Goal: Information Seeking & Learning: Learn about a topic

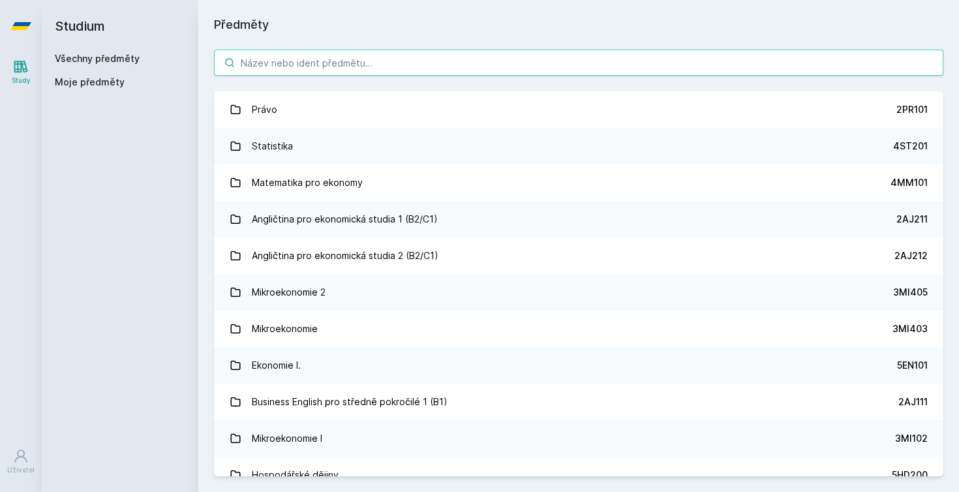
click at [297, 75] on input "search" at bounding box center [578, 63] width 729 height 26
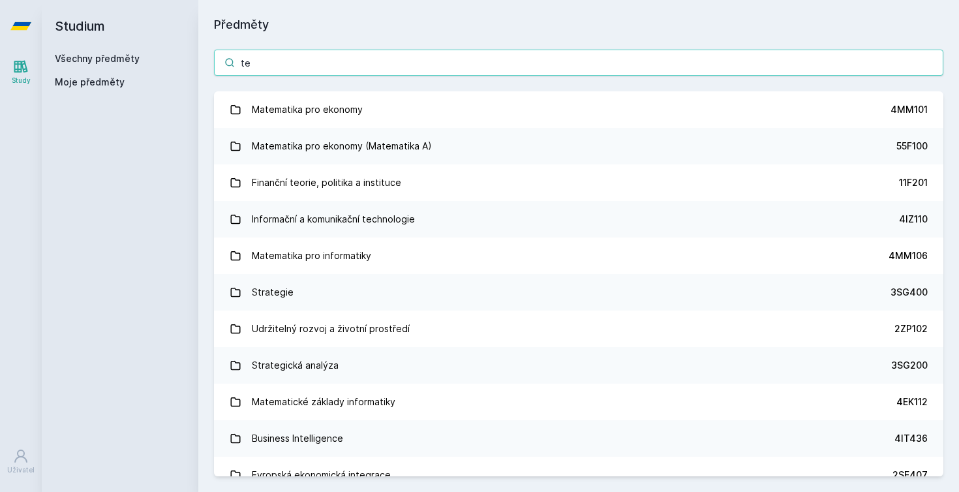
type input "t"
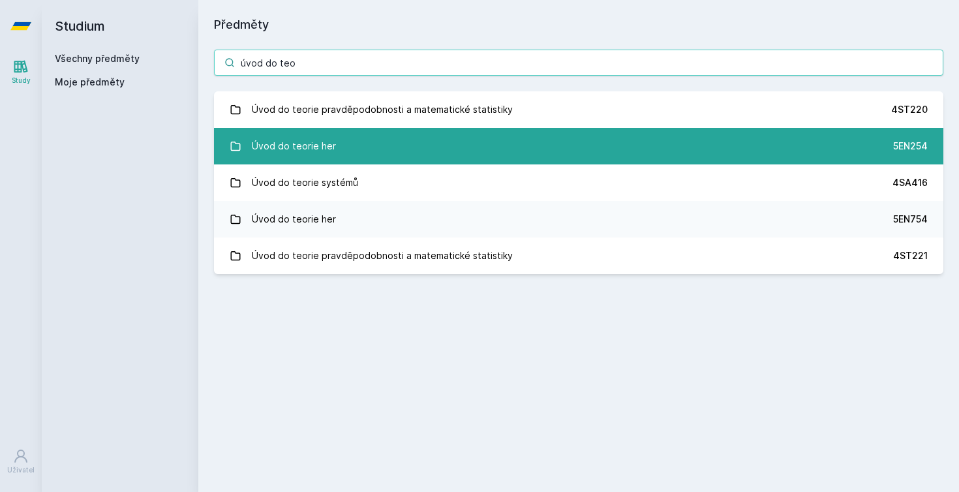
type input "úvod do teo"
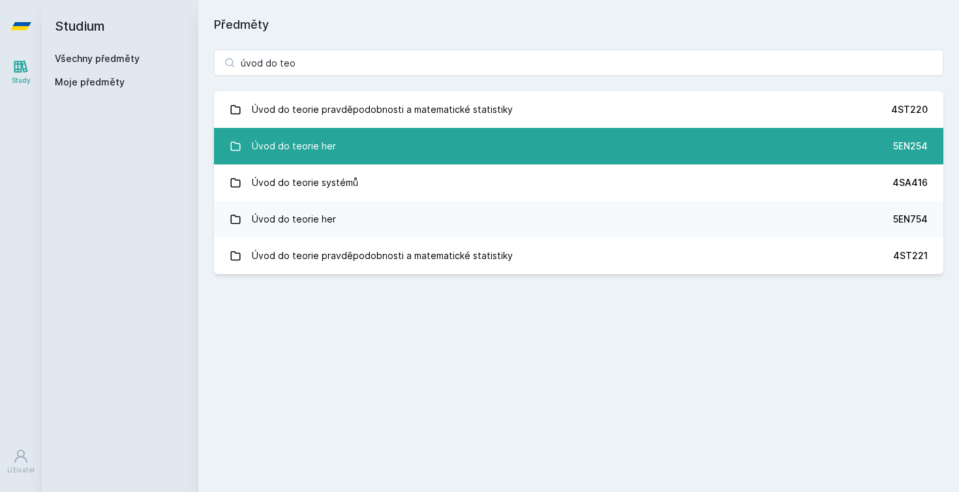
click at [366, 158] on link "Úvod do teorie her 5EN254" at bounding box center [578, 146] width 729 height 37
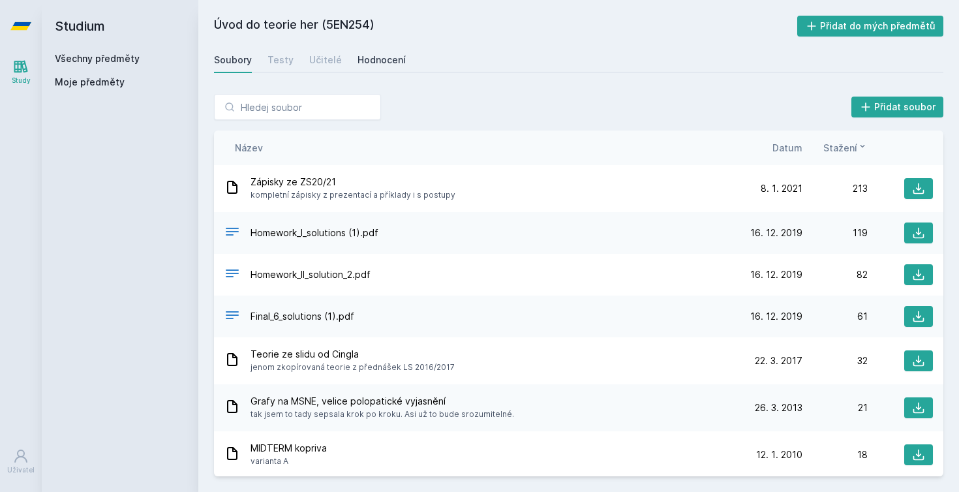
click at [376, 64] on div "Hodnocení" at bounding box center [381, 59] width 48 height 13
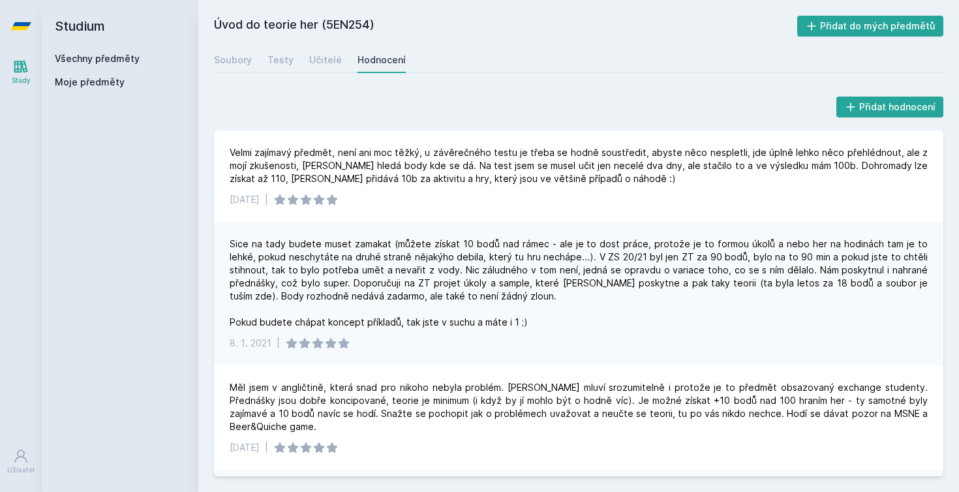
click at [90, 56] on link "Všechny předměty" at bounding box center [97, 58] width 85 height 11
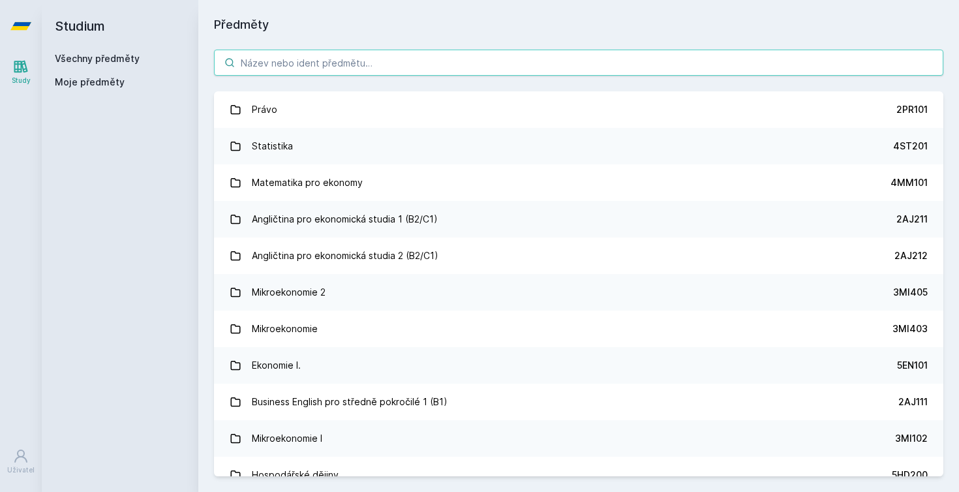
click at [316, 61] on input "search" at bounding box center [578, 63] width 729 height 26
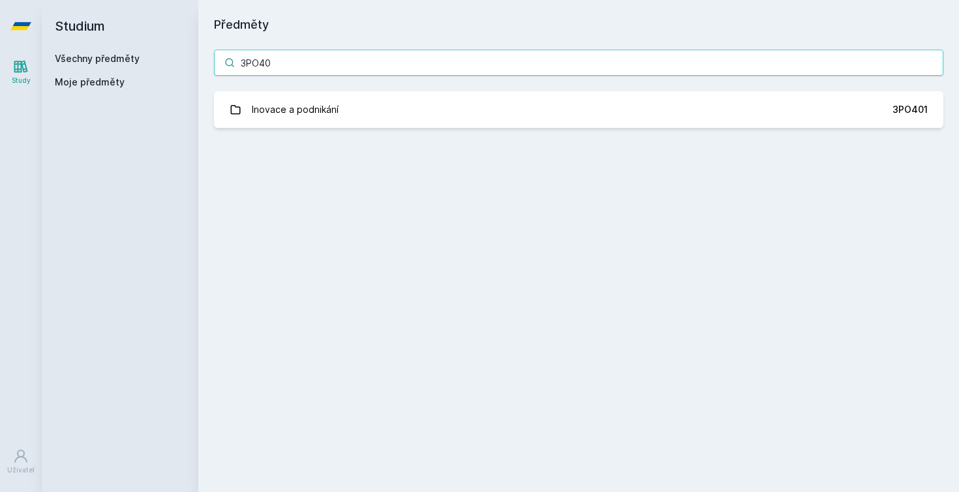
type input "3PO401"
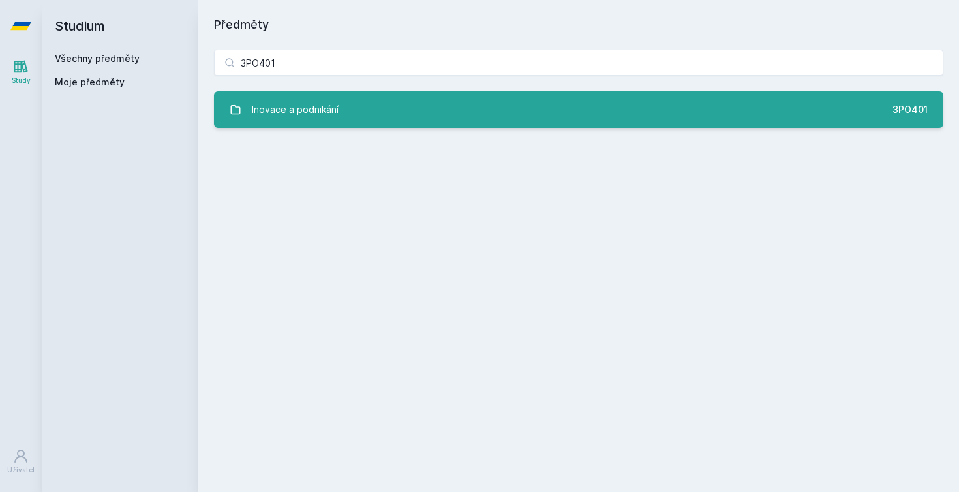
click at [281, 103] on div "Inovace a podnikání" at bounding box center [295, 110] width 87 height 26
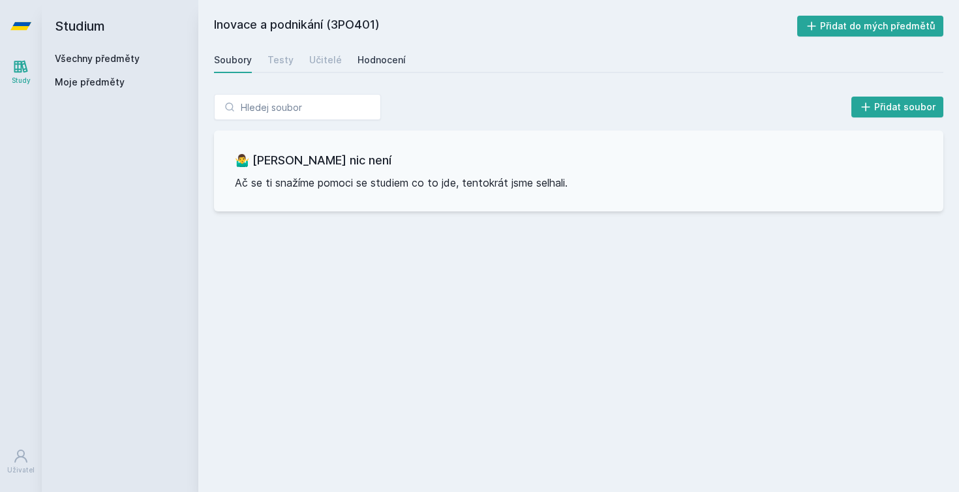
click at [389, 70] on link "Hodnocení" at bounding box center [381, 60] width 48 height 26
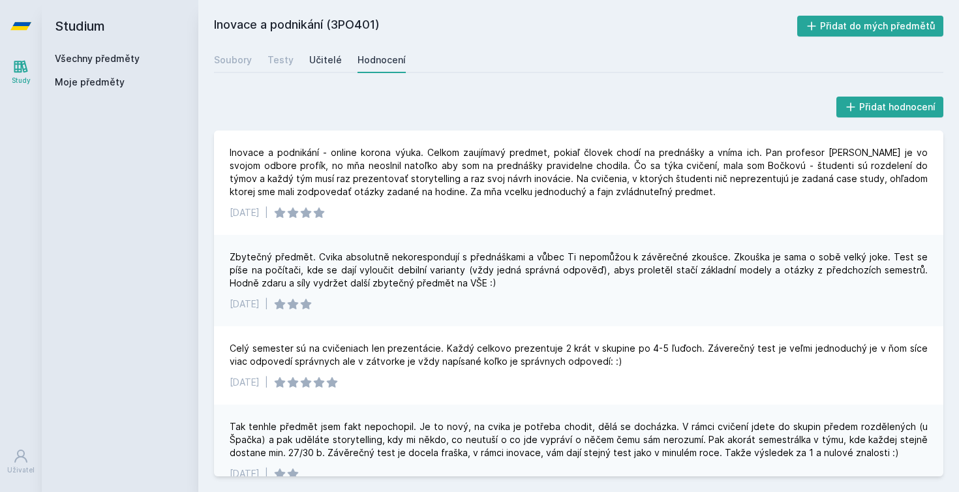
click at [314, 56] on div "Učitelé" at bounding box center [325, 59] width 33 height 13
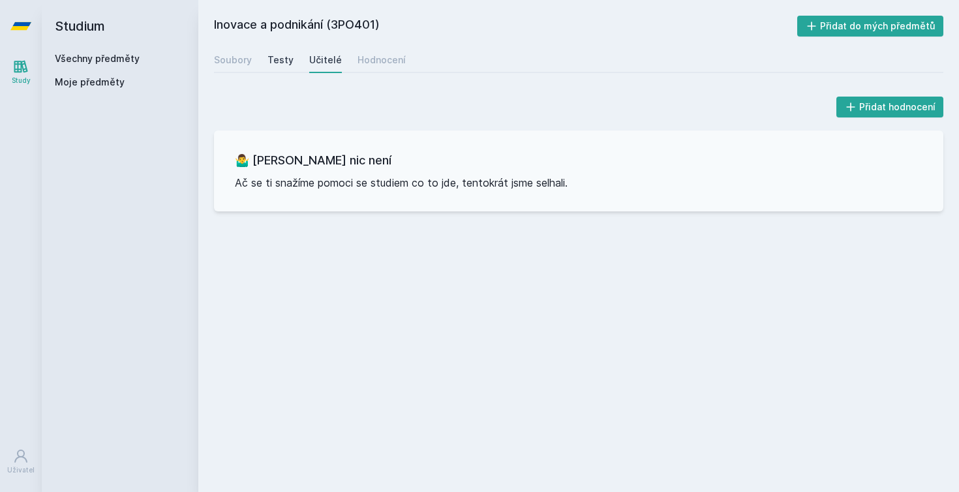
click at [267, 61] on div "Testy" at bounding box center [280, 59] width 26 height 13
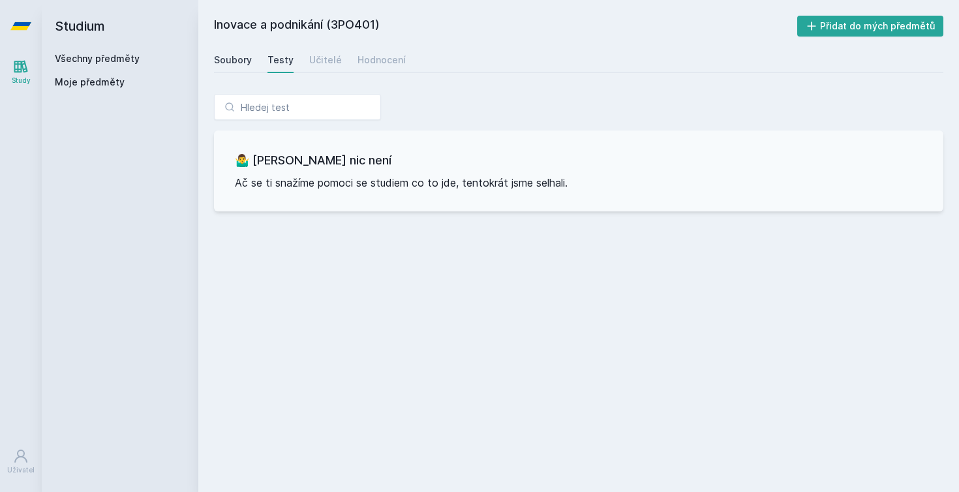
click at [227, 62] on div "Soubory" at bounding box center [233, 59] width 38 height 13
click at [362, 60] on div "Hodnocení" at bounding box center [381, 59] width 48 height 13
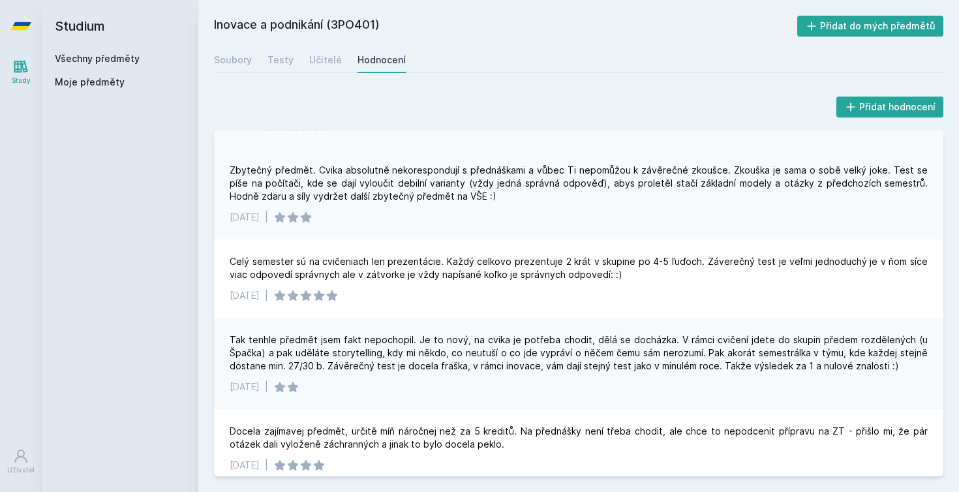
scroll to position [97, 0]
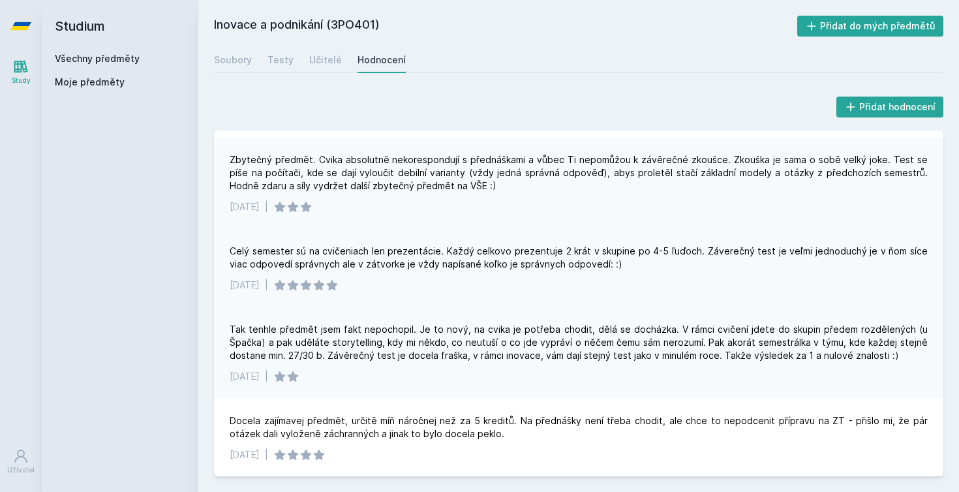
click at [458, 229] on div "Celý semester sú na cvičeniach len prezentácie. Každý celkovo prezentuje 2 krát…" at bounding box center [578, 268] width 729 height 78
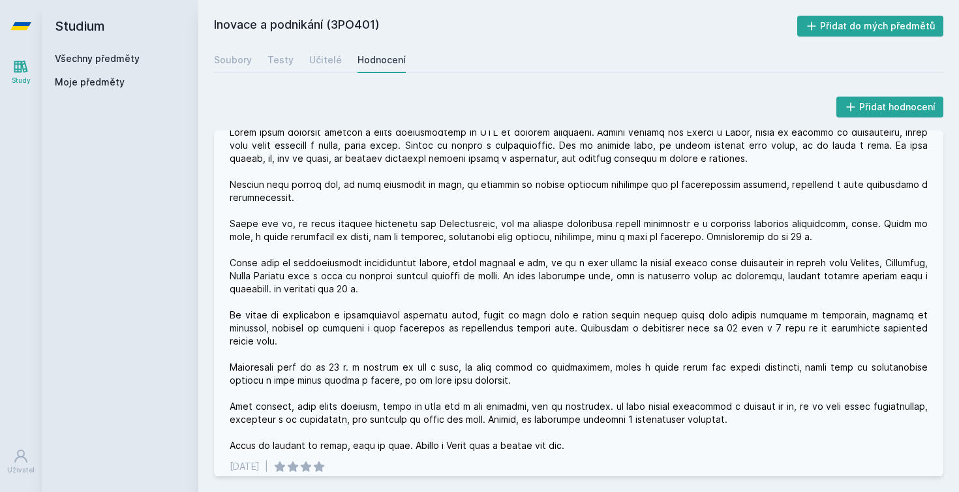
scroll to position [463, 0]
click at [128, 50] on h2 "Studium" at bounding box center [120, 26] width 130 height 52
click at [120, 54] on link "Všechny předměty" at bounding box center [97, 58] width 85 height 11
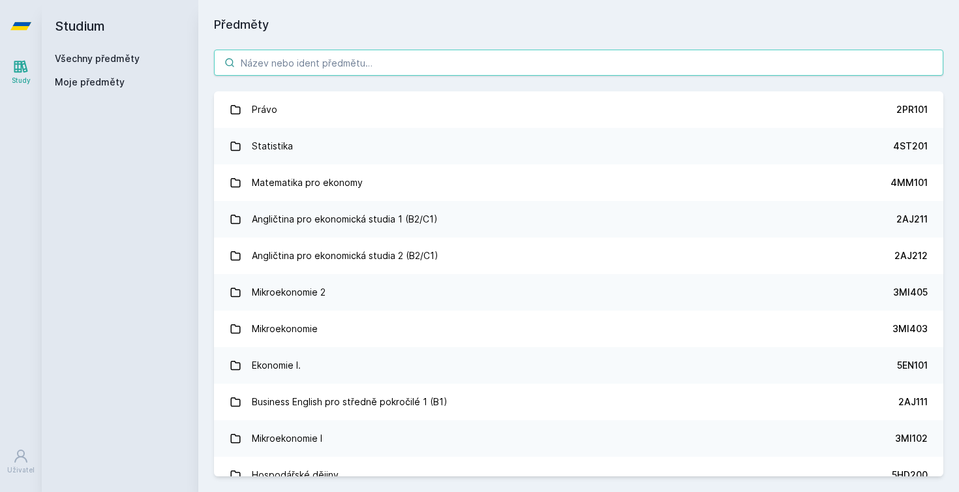
click at [263, 61] on input "search" at bounding box center [578, 63] width 729 height 26
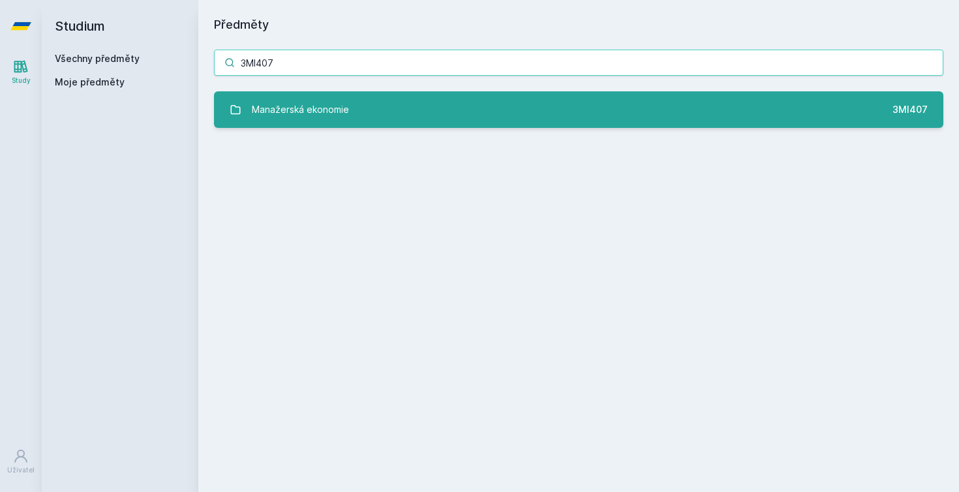
type input "3MI407"
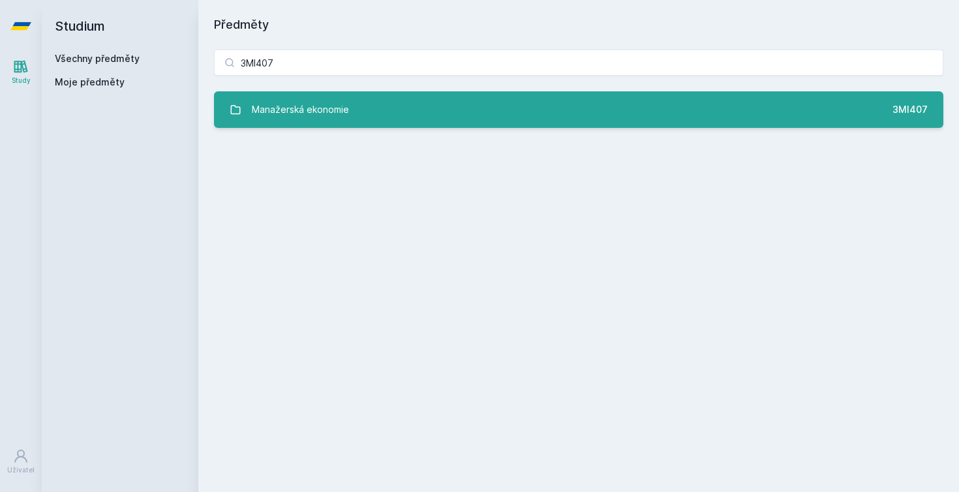
click at [266, 112] on div "Manažerská ekonomie" at bounding box center [300, 110] width 97 height 26
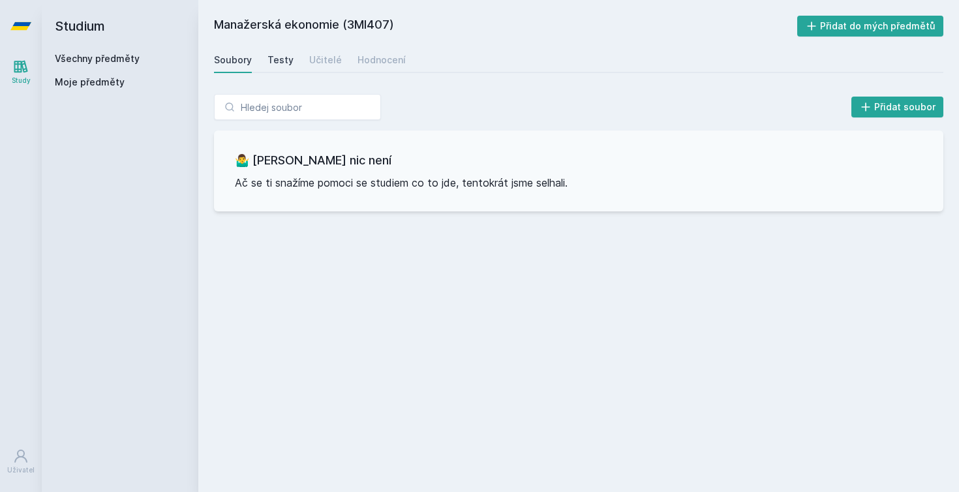
click at [286, 67] on link "Testy" at bounding box center [280, 60] width 26 height 26
click at [323, 63] on div "Učitelé" at bounding box center [325, 59] width 33 height 13
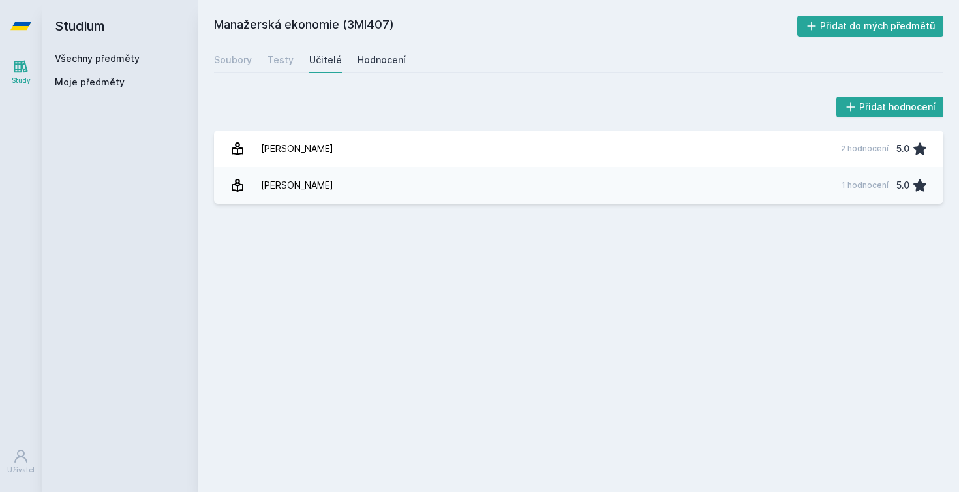
click at [374, 60] on div "Hodnocení" at bounding box center [381, 59] width 48 height 13
